Goal: Task Accomplishment & Management: Use online tool/utility

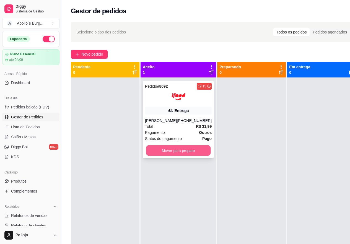
click at [178, 152] on button "Mover para preparo" at bounding box center [178, 150] width 65 height 11
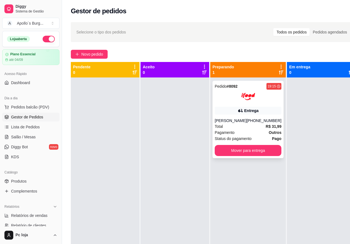
click at [250, 113] on div "Entrega" at bounding box center [251, 111] width 14 height 6
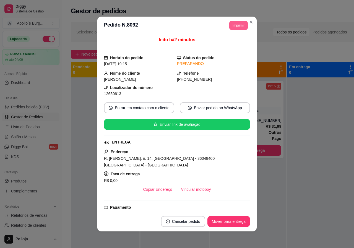
click at [237, 26] on button "Imprimir" at bounding box center [238, 25] width 19 height 9
click at [237, 44] on button "IMPRESSORA" at bounding box center [226, 44] width 39 height 9
click at [238, 23] on button "Imprimir" at bounding box center [238, 25] width 18 height 9
click at [234, 44] on button "IMPRESSORA" at bounding box center [226, 44] width 40 height 9
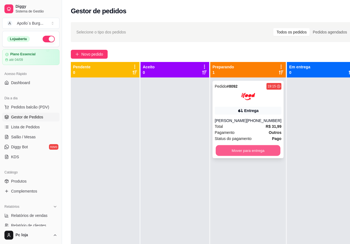
click at [241, 154] on button "Mover para entrega" at bounding box center [248, 150] width 65 height 11
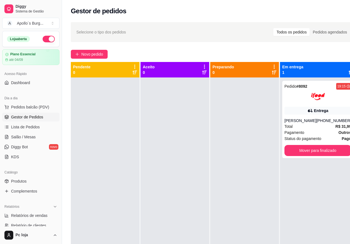
click at [298, 153] on button "Mover para finalizado" at bounding box center [317, 150] width 67 height 11
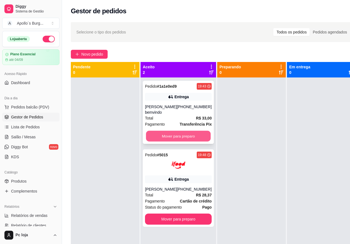
click at [178, 137] on button "Mover para preparo" at bounding box center [178, 136] width 65 height 11
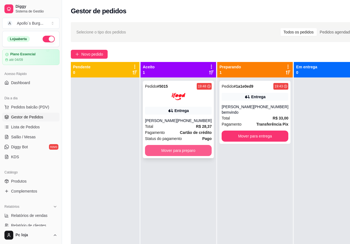
click at [174, 150] on button "Mover para preparo" at bounding box center [178, 150] width 67 height 11
click at [171, 151] on button "Mover para preparo" at bounding box center [178, 150] width 67 height 11
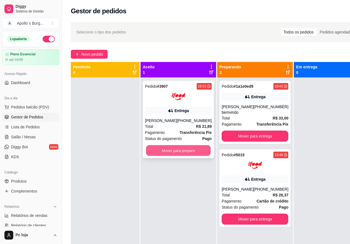
click at [174, 151] on button "Mover para preparo" at bounding box center [178, 150] width 65 height 11
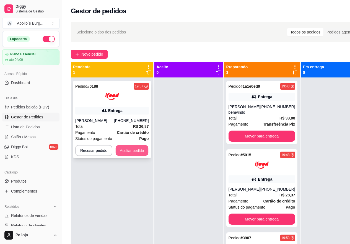
click at [126, 154] on button "Aceitar pedido" at bounding box center [132, 150] width 33 height 11
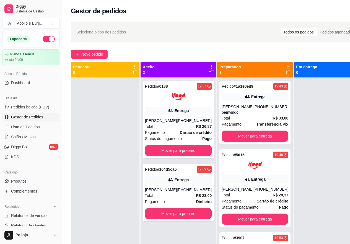
click at [126, 154] on div at bounding box center [105, 199] width 69 height 244
click at [172, 150] on button "Mover para preparo" at bounding box center [178, 150] width 65 height 11
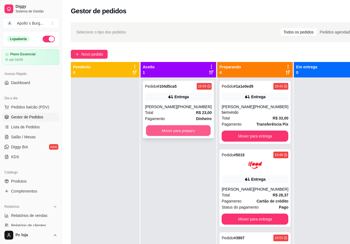
click at [177, 135] on button "Mover para preparo" at bounding box center [178, 130] width 65 height 11
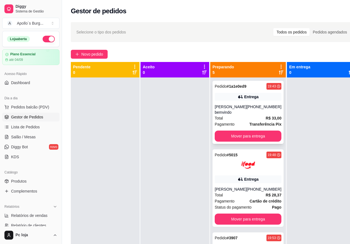
click at [238, 107] on div "[PERSON_NAME] bemvindo" at bounding box center [230, 109] width 32 height 11
click at [250, 184] on div "Pedido # 5015 19:48 Entrega [PERSON_NAME] [PHONE_NUMBER] Total R$ 28,37 Pagamen…" at bounding box center [247, 187] width 71 height 77
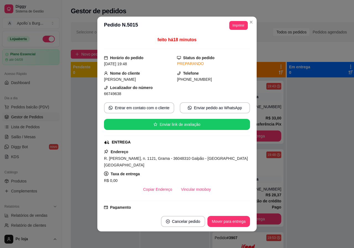
scroll to position [131, 0]
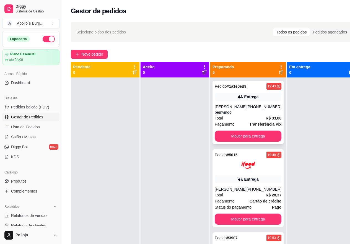
click at [248, 115] on div "Total R$ 33,00" at bounding box center [247, 118] width 67 height 6
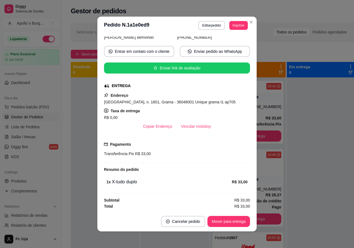
scroll to position [1, 0]
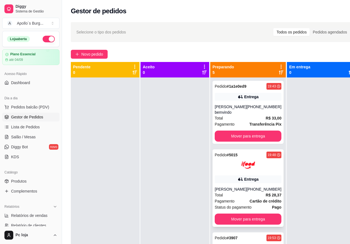
click at [240, 182] on div "Entrega" at bounding box center [247, 179] width 67 height 8
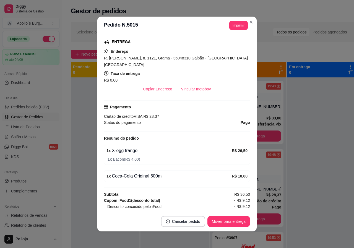
scroll to position [111, 0]
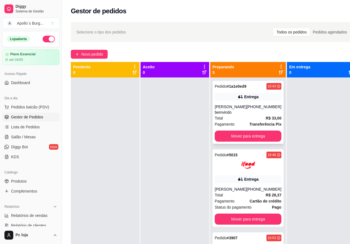
click at [236, 112] on div "[PERSON_NAME] bemvindo" at bounding box center [230, 109] width 32 height 11
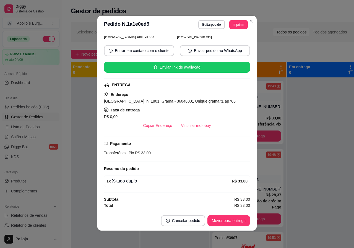
scroll to position [1, 0]
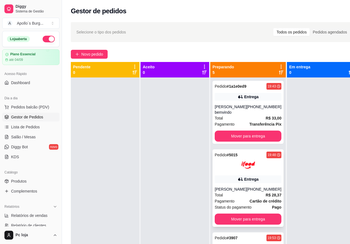
click at [249, 173] on div "Pedido # 5015 19:48 Entrega [PERSON_NAME] [PHONE_NUMBER] Total R$ 28,37 Pagamen…" at bounding box center [247, 187] width 71 height 77
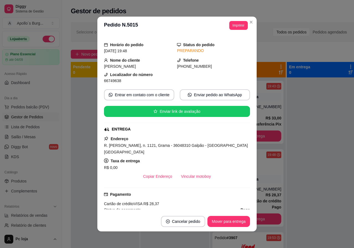
scroll to position [55, 0]
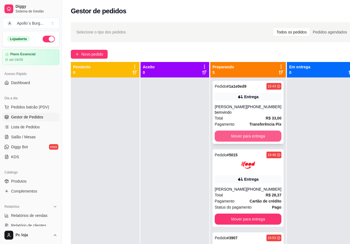
click at [240, 136] on button "Mover para entrega" at bounding box center [247, 135] width 67 height 11
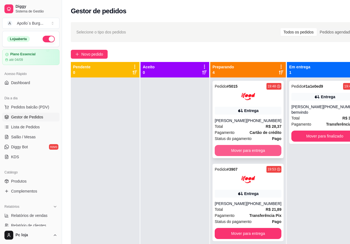
click at [244, 148] on button "Mover para entrega" at bounding box center [247, 150] width 67 height 11
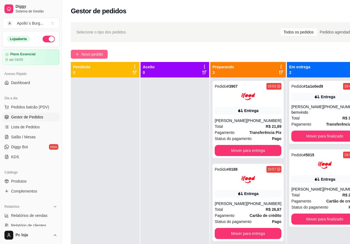
click at [99, 54] on span "Novo pedido" at bounding box center [92, 54] width 22 height 6
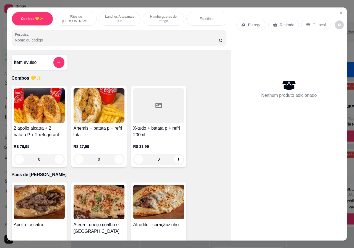
click at [118, 16] on p "Lanches Artesanais 90g" at bounding box center [120, 18] width 32 height 9
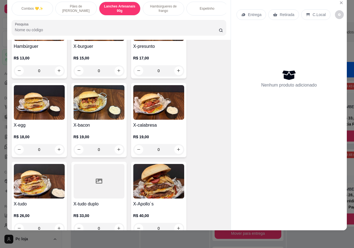
scroll to position [352, 0]
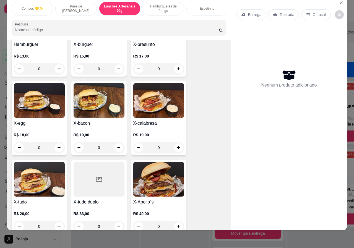
click at [45, 205] on div "R$ 26,00 0" at bounding box center [39, 218] width 51 height 27
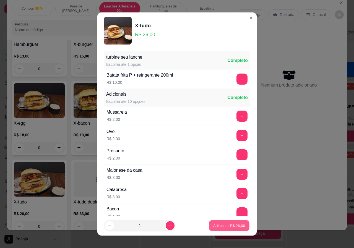
click at [219, 226] on p "Adicionar R$ 26,00" at bounding box center [229, 225] width 32 height 5
type input "1"
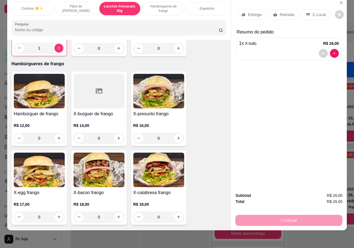
scroll to position [545, 0]
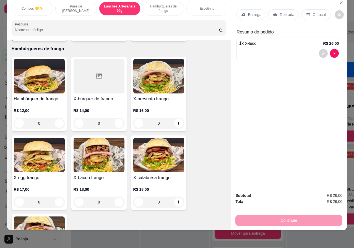
click at [163, 181] on div "R$ 18,00 0" at bounding box center [158, 194] width 51 height 27
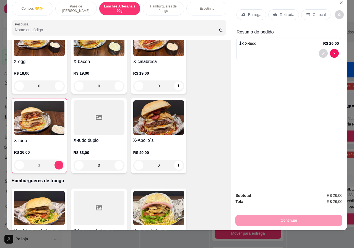
scroll to position [407, 0]
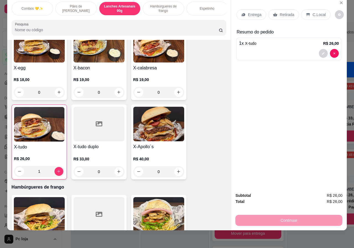
click at [147, 71] on div "R$ 19,00 0" at bounding box center [158, 84] width 51 height 27
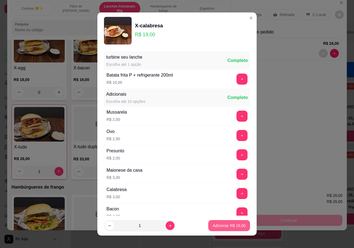
click at [224, 222] on button "Adicionar R$ 19,00" at bounding box center [229, 225] width 42 height 11
type input "1"
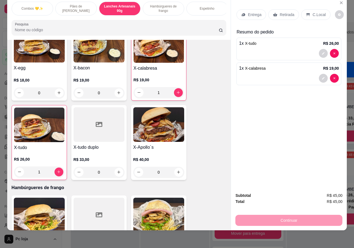
click at [259, 12] on p "Entrega" at bounding box center [255, 15] width 14 height 6
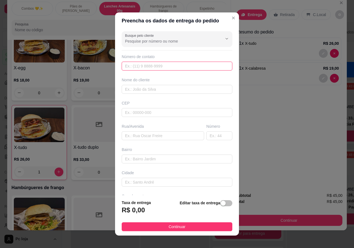
click at [149, 64] on input "text" at bounding box center [177, 66] width 111 height 9
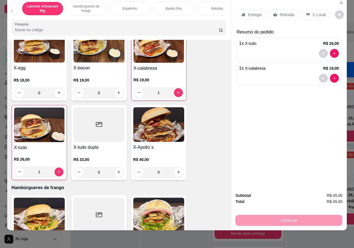
scroll to position [0, 89]
click at [208, 6] on p "Bebidas" at bounding box center [206, 8] width 12 height 4
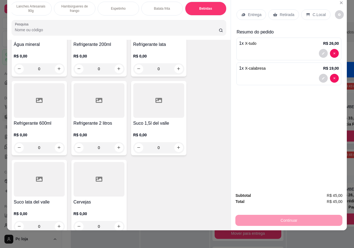
scroll to position [1039, 0]
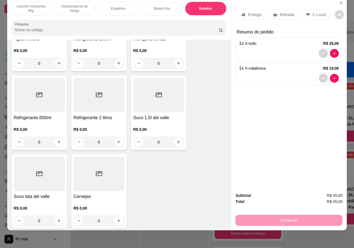
click at [109, 121] on div "R$ 0,00 0" at bounding box center [99, 134] width 51 height 27
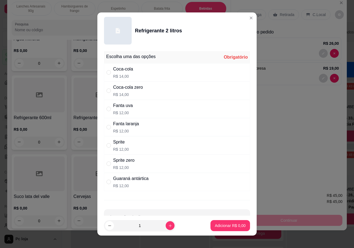
click at [135, 72] on div "Coca-cola R$ 14,00" at bounding box center [177, 72] width 146 height 18
radio input "true"
click at [216, 227] on p "Adicionar R$ 14,00" at bounding box center [229, 225] width 32 height 5
type input "1"
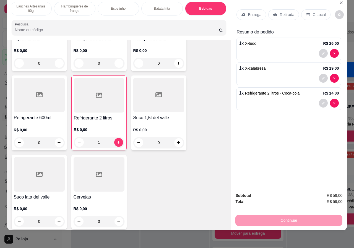
click at [289, 12] on p "Retirada" at bounding box center [286, 15] width 15 height 6
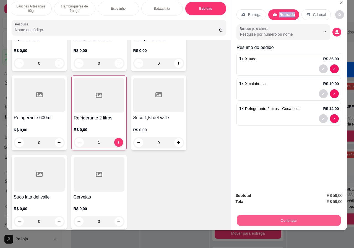
click at [287, 215] on button "Continuar" at bounding box center [289, 220] width 104 height 11
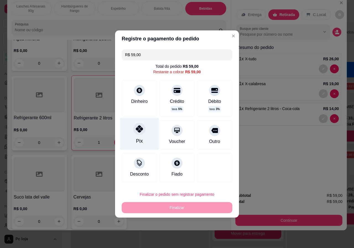
click at [133, 141] on div "Pix" at bounding box center [139, 134] width 39 height 32
type input "R$ 0,00"
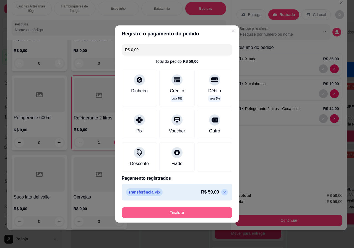
click at [194, 211] on button "Finalizar" at bounding box center [177, 212] width 111 height 11
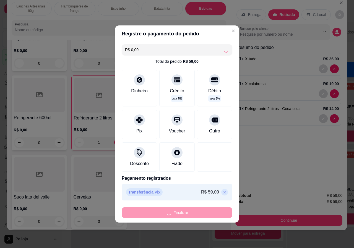
type input "0"
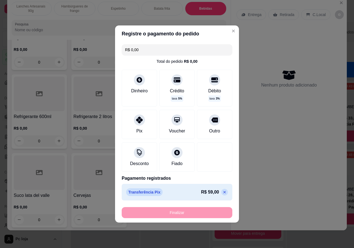
type input "-R$ 59,00"
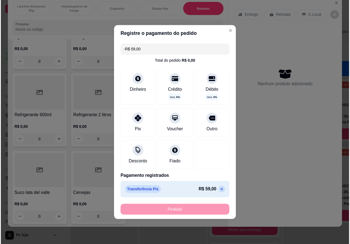
scroll to position [1038, 0]
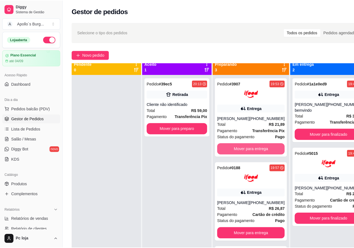
scroll to position [15, 0]
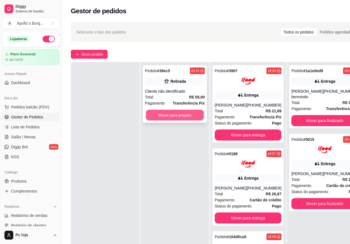
click at [182, 117] on button "Mover para preparo" at bounding box center [175, 115] width 58 height 11
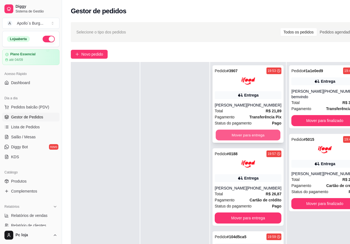
click at [257, 135] on button "Mover para entrega" at bounding box center [248, 135] width 65 height 11
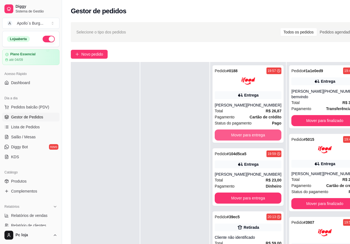
click at [257, 134] on button "Mover para entrega" at bounding box center [247, 134] width 67 height 11
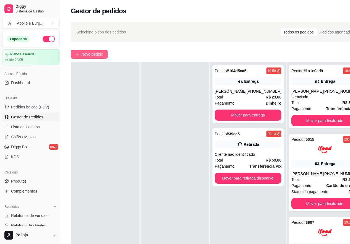
click at [83, 56] on span "Novo pedido" at bounding box center [92, 54] width 22 height 6
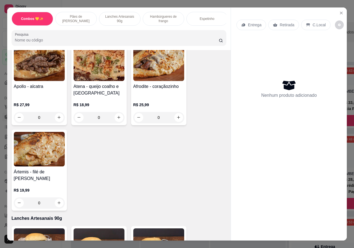
scroll to position [249, 0]
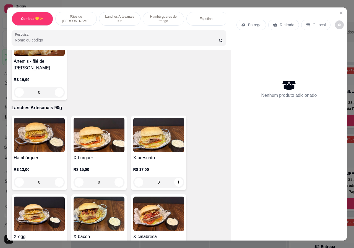
click at [56, 178] on div "0" at bounding box center [39, 182] width 51 height 11
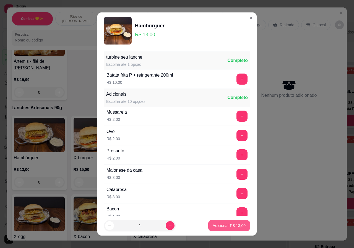
click at [234, 227] on p "Adicionar R$ 13,00" at bounding box center [229, 226] width 33 height 6
type input "1"
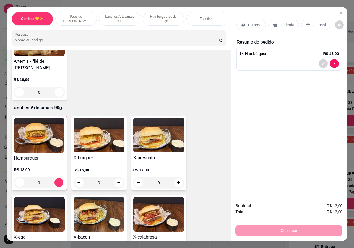
click at [287, 22] on p "Retirada" at bounding box center [286, 25] width 15 height 6
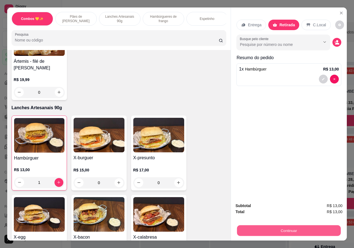
click at [273, 228] on button "Continuar" at bounding box center [289, 230] width 104 height 11
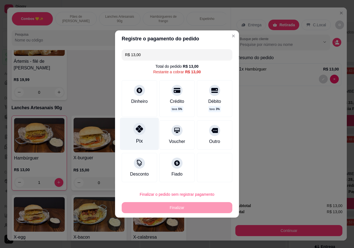
click at [139, 132] on icon at bounding box center [139, 128] width 7 height 7
type input "R$ 0,00"
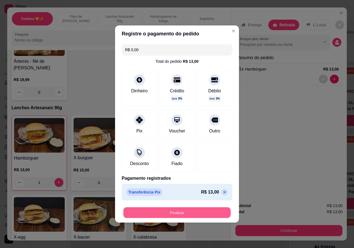
click at [203, 214] on button "Finalizar" at bounding box center [176, 212] width 107 height 11
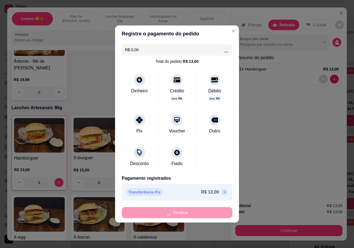
type input "0"
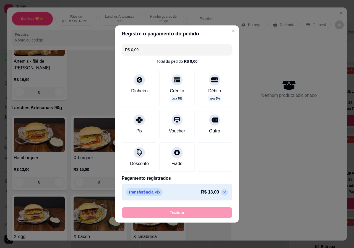
type input "-R$ 13,00"
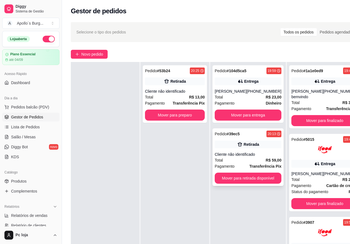
click at [249, 154] on div "Cliente não identificado" at bounding box center [247, 154] width 67 height 6
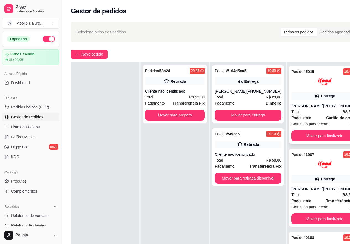
scroll to position [75, 0]
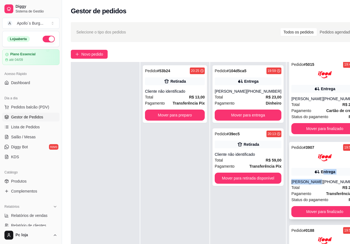
click at [311, 175] on div "Pedido # 3907 19:53 Entrega [PERSON_NAME] [PHONE_NUMBER] Total R$ 21,89 Pagamen…" at bounding box center [324, 180] width 71 height 77
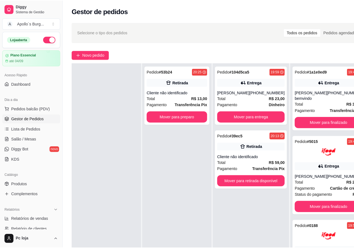
scroll to position [0, 0]
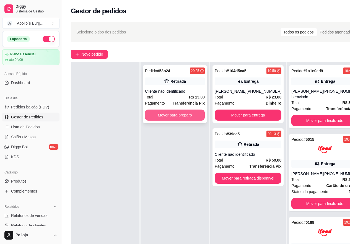
click at [185, 113] on button "Mover para preparo" at bounding box center [175, 114] width 60 height 11
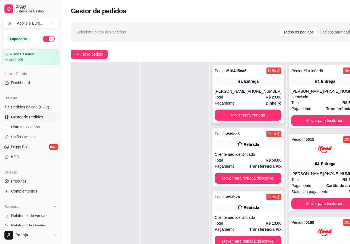
click at [240, 98] on div "Total R$ 23,00" at bounding box center [247, 97] width 67 height 6
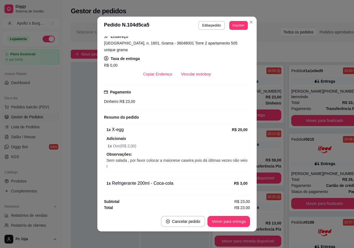
scroll to position [102, 0]
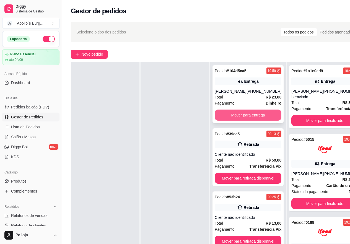
click at [243, 112] on button "Mover para entrega" at bounding box center [247, 114] width 67 height 11
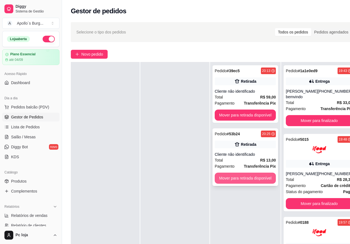
click at [237, 177] on button "Mover para retirada disponível" at bounding box center [244, 177] width 61 height 11
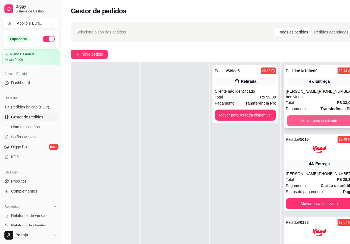
click at [323, 119] on button "Mover para finalizado" at bounding box center [319, 120] width 65 height 11
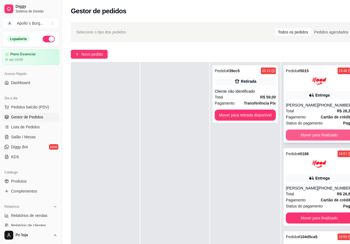
click at [322, 130] on button "Mover para finalizado" at bounding box center [318, 134] width 67 height 11
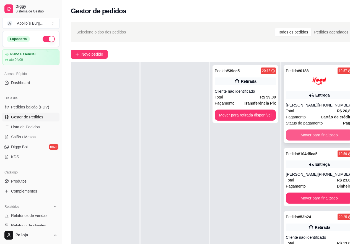
click at [321, 134] on button "Mover para finalizado" at bounding box center [318, 134] width 67 height 11
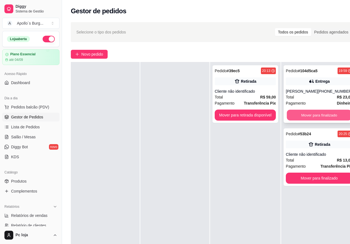
click at [315, 117] on button "Mover para finalizado" at bounding box center [319, 115] width 65 height 11
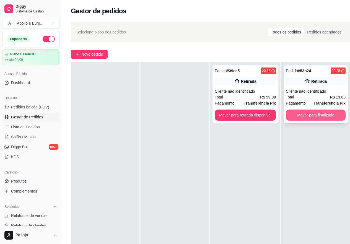
click at [316, 116] on button "Mover para finalizado" at bounding box center [315, 114] width 60 height 11
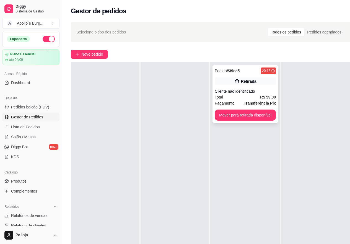
click at [261, 98] on strong "R$ 59,00" at bounding box center [268, 97] width 16 height 4
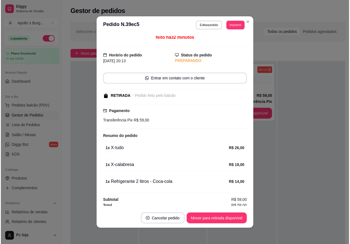
scroll to position [4, 0]
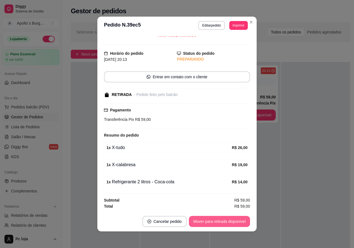
click at [229, 218] on button "Mover para retirada disponível" at bounding box center [219, 221] width 61 height 11
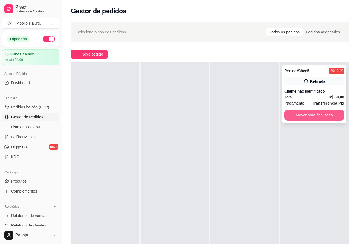
click at [324, 117] on button "Mover para finalizado" at bounding box center [314, 114] width 60 height 11
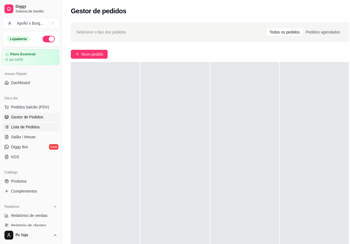
click at [30, 125] on span "Lista de Pedidos" at bounding box center [25, 127] width 29 height 6
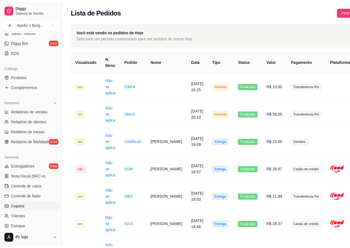
scroll to position [111, 0]
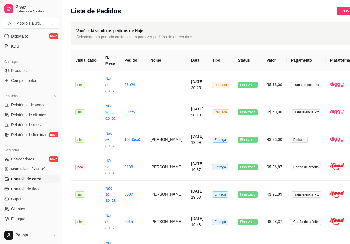
click at [36, 178] on span "Controle de caixa" at bounding box center [26, 179] width 30 height 6
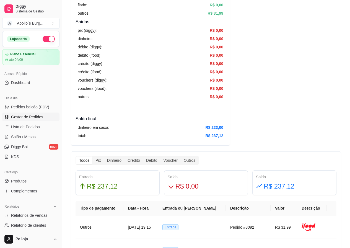
click at [35, 116] on span "Gestor de Pedidos" at bounding box center [27, 117] width 32 height 6
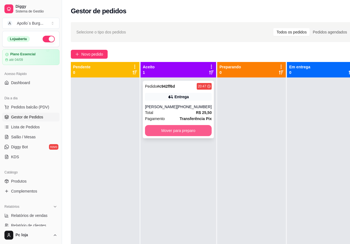
click at [201, 129] on button "Mover para preparo" at bounding box center [178, 130] width 67 height 11
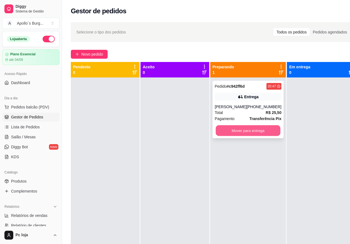
click at [263, 129] on button "Mover para entrega" at bounding box center [248, 130] width 65 height 11
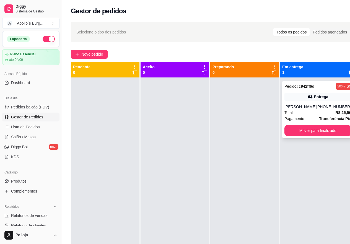
click at [310, 102] on div "Pedido # c942ff6d 20:47 Entrega [PERSON_NAME] [PHONE_NUMBER] Total R$ 25,50 Pag…" at bounding box center [317, 109] width 71 height 57
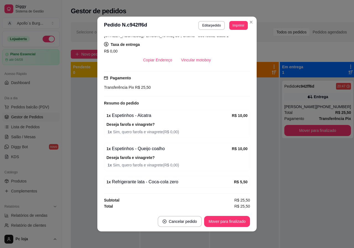
scroll to position [1, 0]
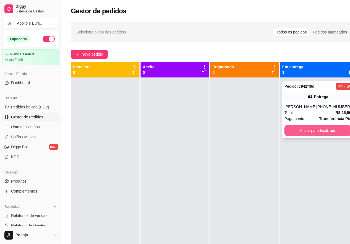
click at [320, 129] on button "Mover para finalizado" at bounding box center [317, 130] width 67 height 11
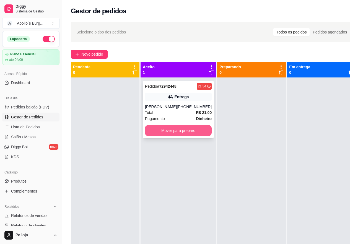
click at [172, 135] on button "Mover para preparo" at bounding box center [178, 130] width 67 height 11
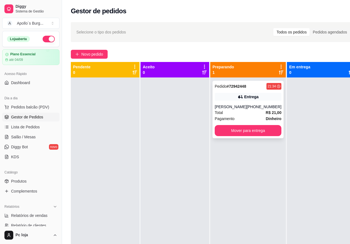
click at [255, 122] on div "Pagamento Dinheiro" at bounding box center [247, 119] width 67 height 6
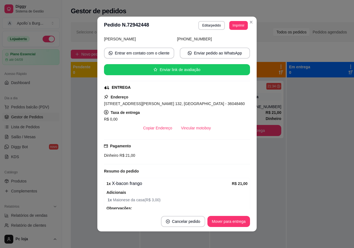
scroll to position [55, 0]
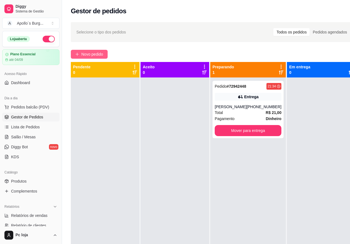
click at [92, 52] on span "Novo pedido" at bounding box center [92, 54] width 22 height 6
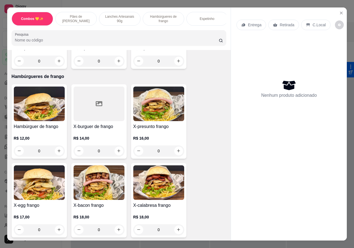
scroll to position [553, 0]
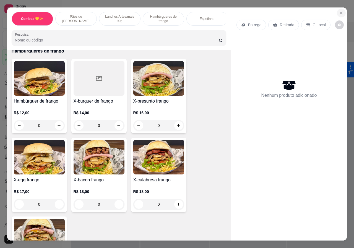
click at [339, 11] on icon "Close" at bounding box center [341, 13] width 4 height 4
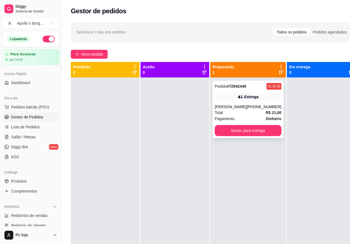
click at [243, 116] on div "Total R$ 21,00" at bounding box center [247, 112] width 67 height 6
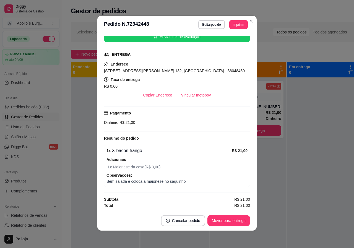
scroll to position [1, 0]
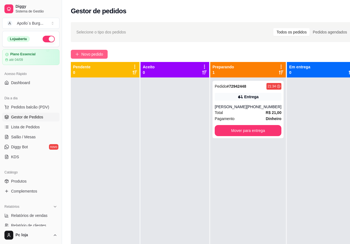
click at [100, 53] on span "Novo pedido" at bounding box center [92, 54] width 22 height 6
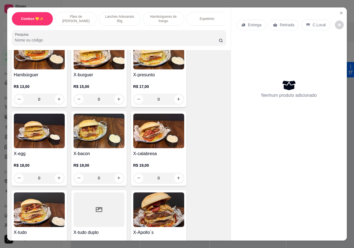
scroll to position [442, 0]
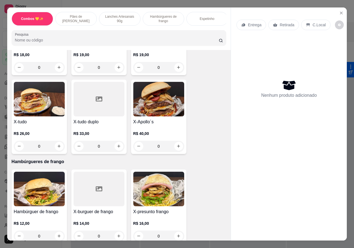
click at [116, 230] on div "0" at bounding box center [99, 235] width 51 height 11
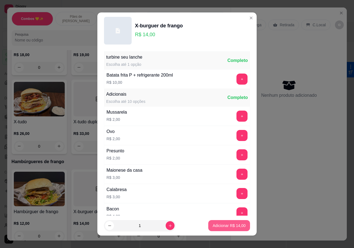
click at [227, 225] on p "Adicionar R$ 14,00" at bounding box center [229, 226] width 33 height 6
type input "1"
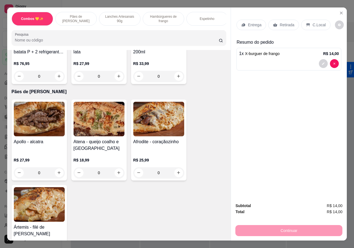
scroll to position [0, 0]
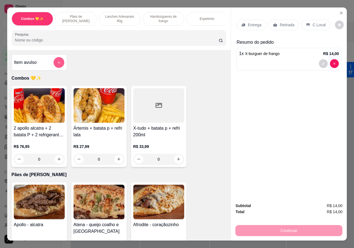
click at [60, 64] on button "add-separate-item" at bounding box center [58, 62] width 11 height 11
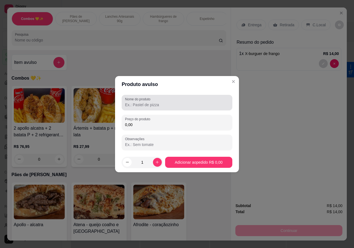
click at [154, 106] on input "Nome do produto" at bounding box center [177, 105] width 104 height 6
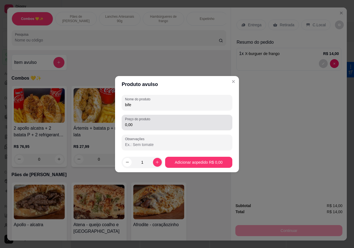
type input "bife"
click at [158, 122] on input "0,00" at bounding box center [177, 125] width 104 height 6
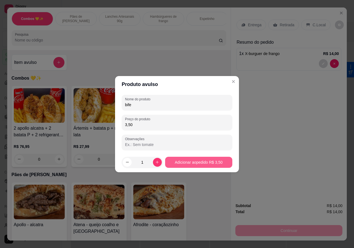
type input "3,50"
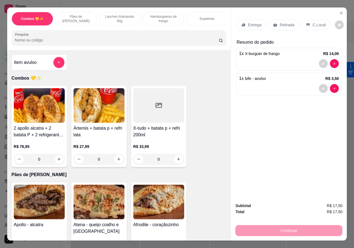
click at [285, 23] on p "Retirada" at bounding box center [286, 25] width 15 height 6
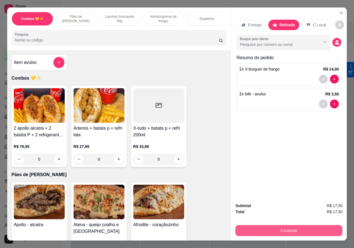
click at [301, 226] on button "Continuar" at bounding box center [288, 230] width 107 height 11
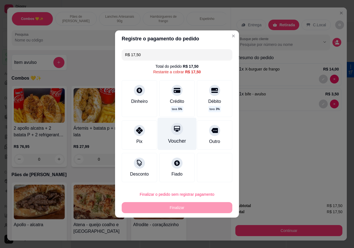
click at [174, 130] on icon at bounding box center [176, 128] width 7 height 7
type input "R$ 0,00"
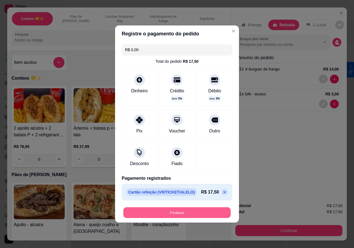
click at [201, 211] on button "Finalizar" at bounding box center [176, 212] width 107 height 11
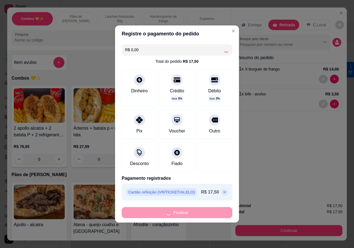
type input "0"
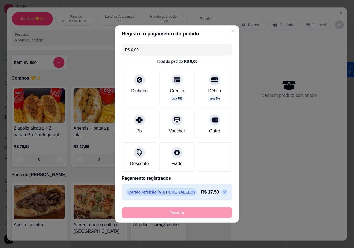
type input "-R$ 17,50"
